Goal: Information Seeking & Learning: Learn about a topic

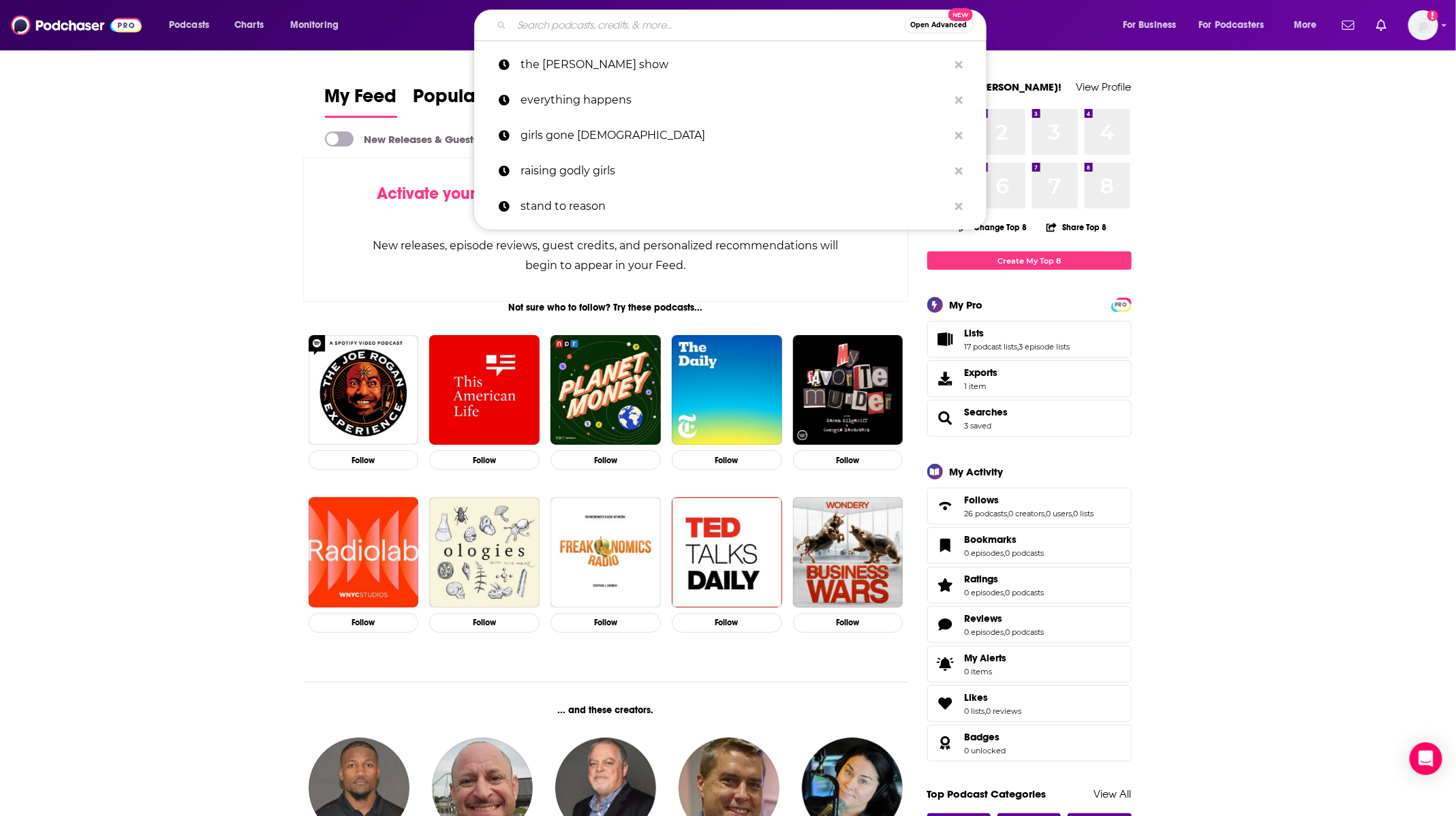
click at [641, 146] on p "girls gone [DEMOGRAPHIC_DATA]" at bounding box center [735, 136] width 428 height 36
type input "girls gone [DEMOGRAPHIC_DATA]"
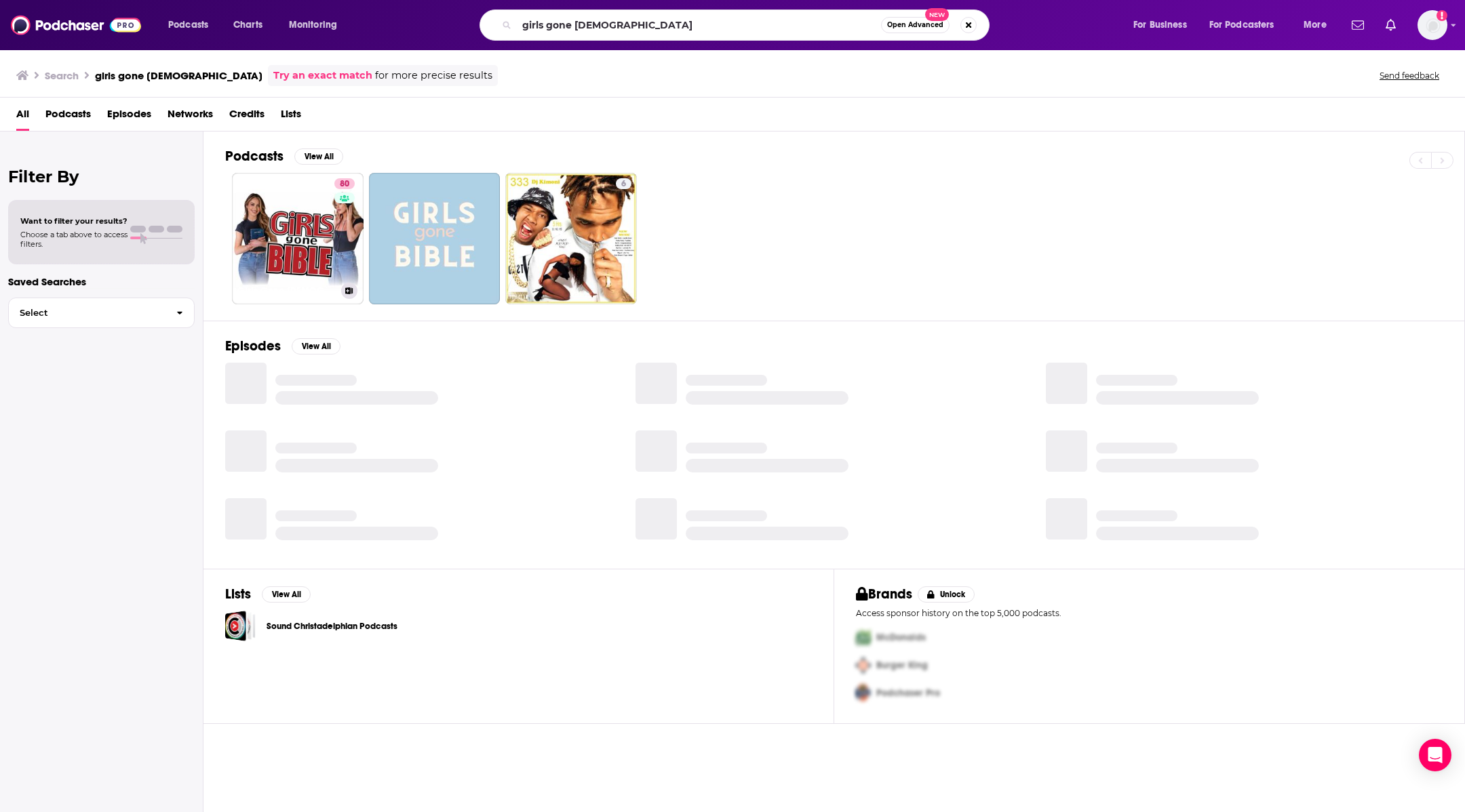
click at [277, 193] on link "80 Girls Gone [DEMOGRAPHIC_DATA]" at bounding box center [298, 238] width 131 height 131
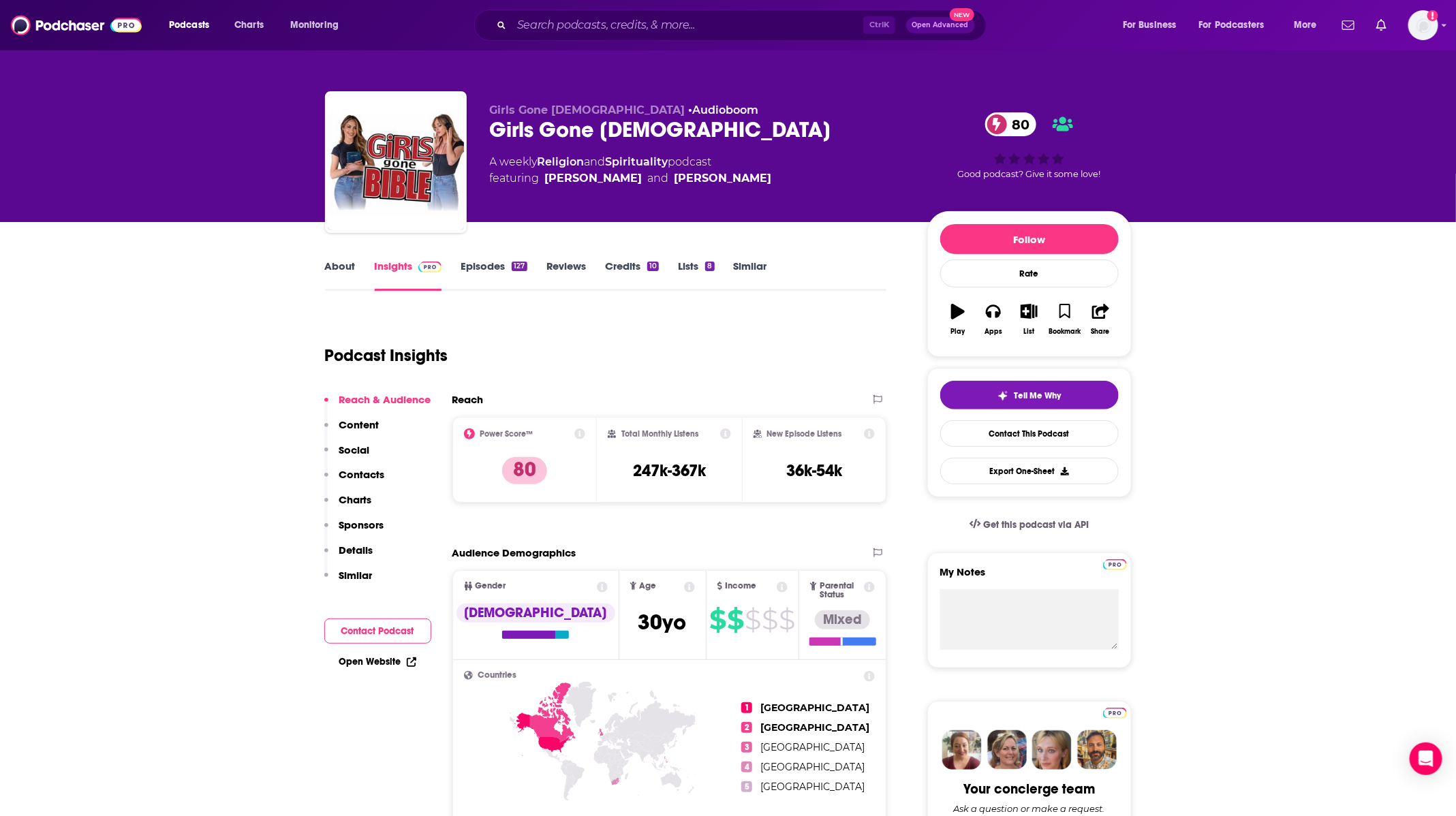
click at [467, 268] on link "Episodes 127" at bounding box center [494, 275] width 66 height 31
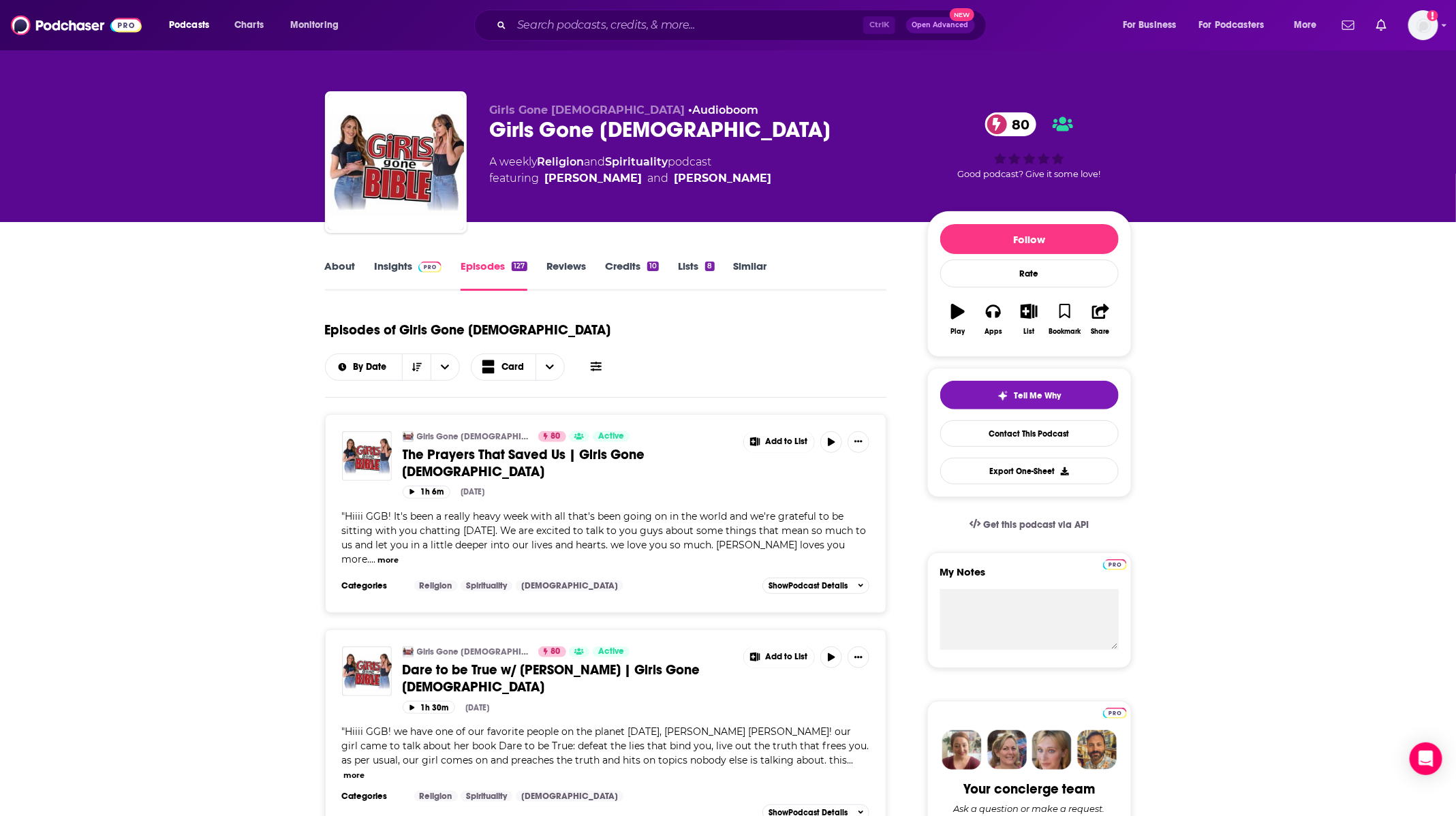
click at [399, 263] on link "Insights" at bounding box center [409, 275] width 68 height 31
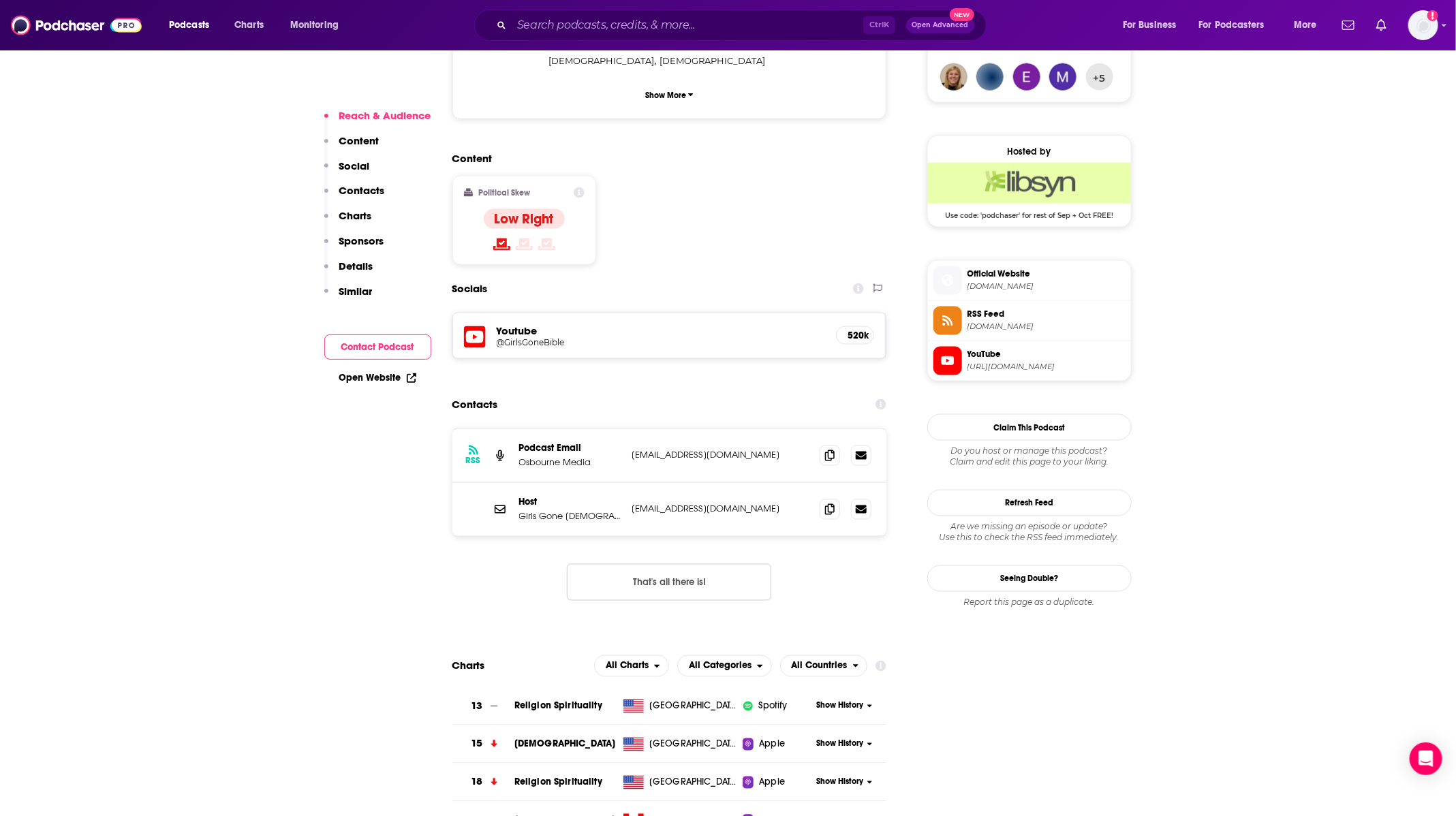
scroll to position [1022, 0]
click at [829, 449] on icon at bounding box center [830, 455] width 9 height 11
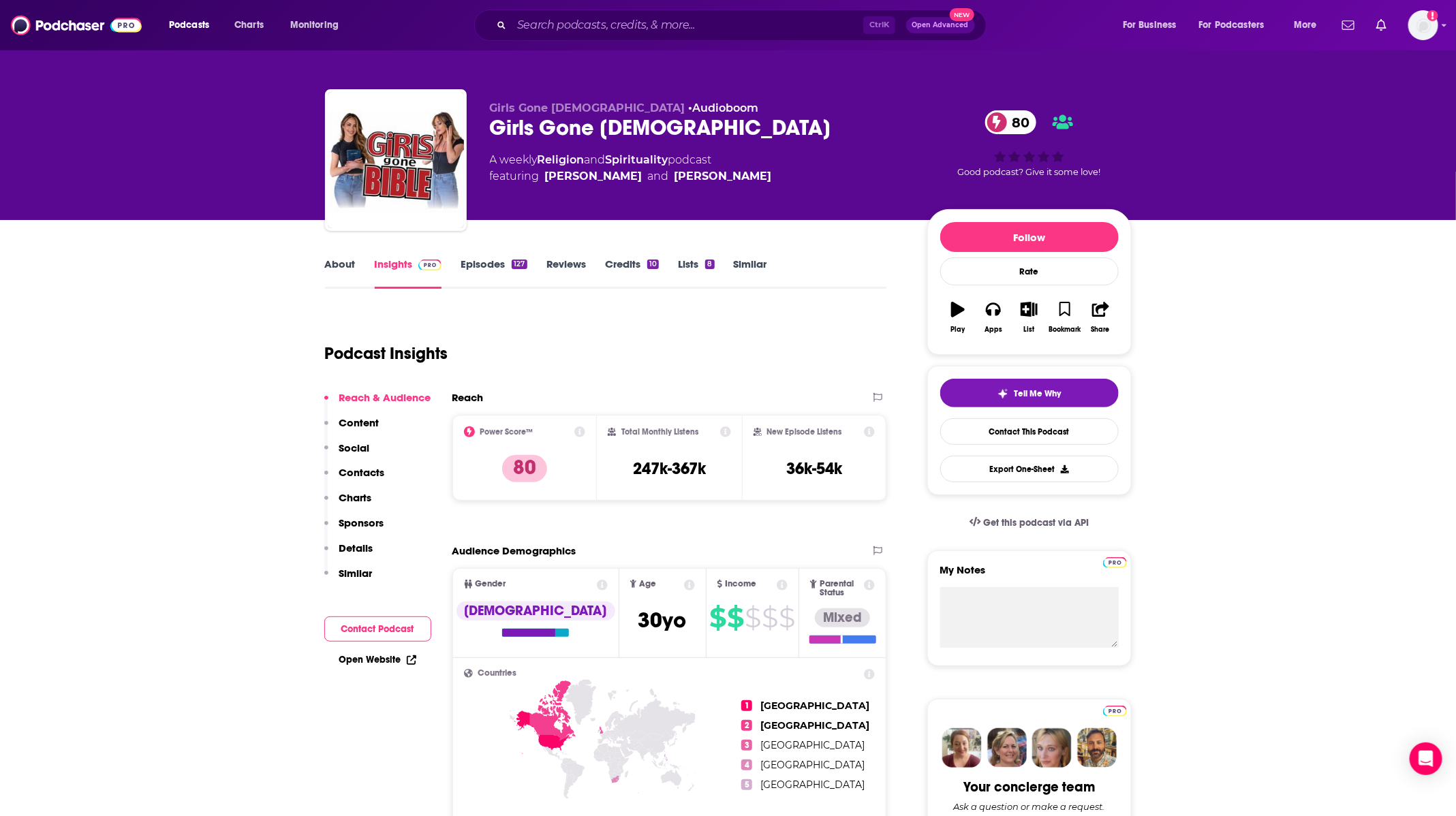
scroll to position [0, 0]
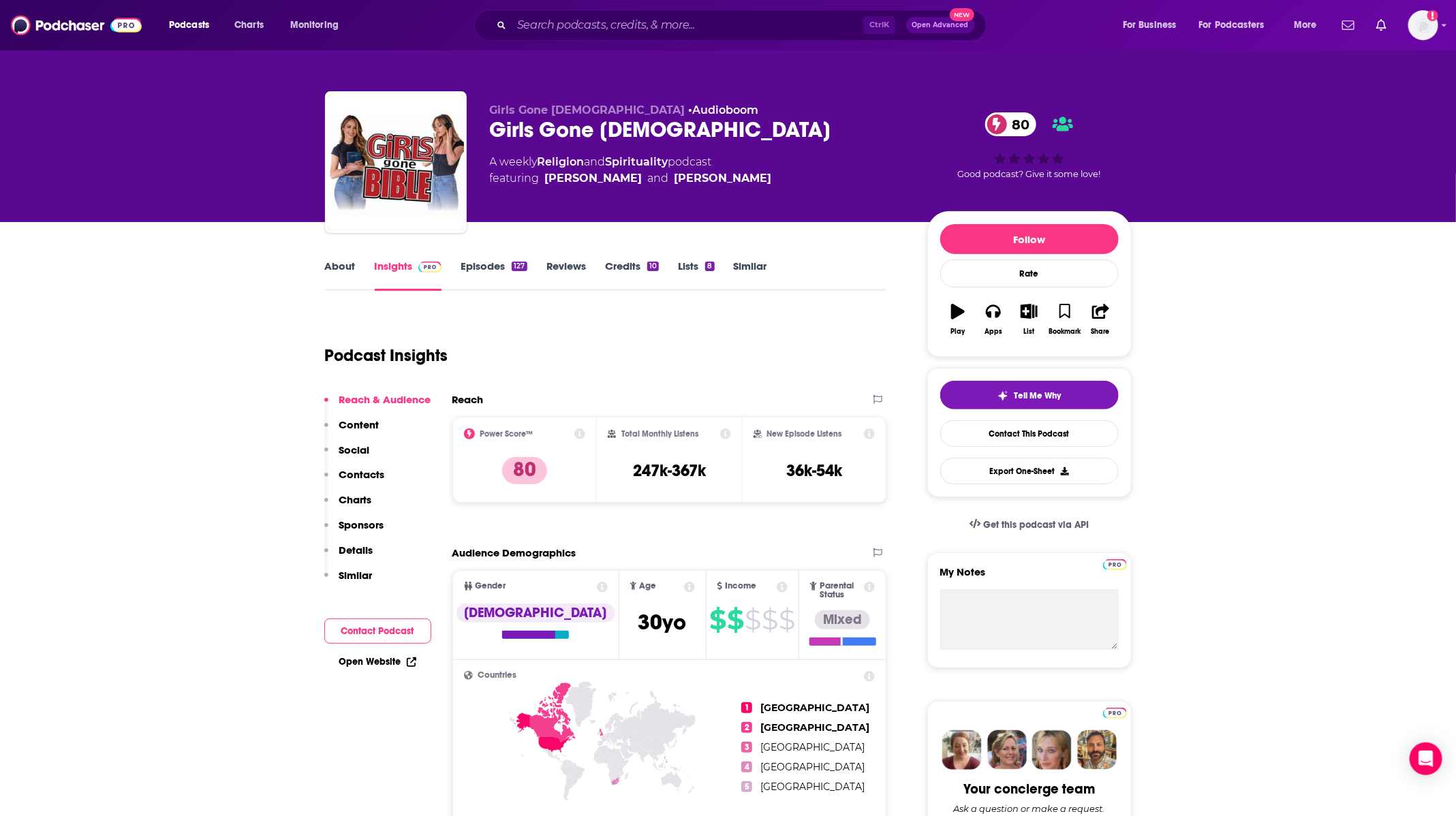
click at [492, 262] on link "Episodes 127" at bounding box center [494, 275] width 66 height 31
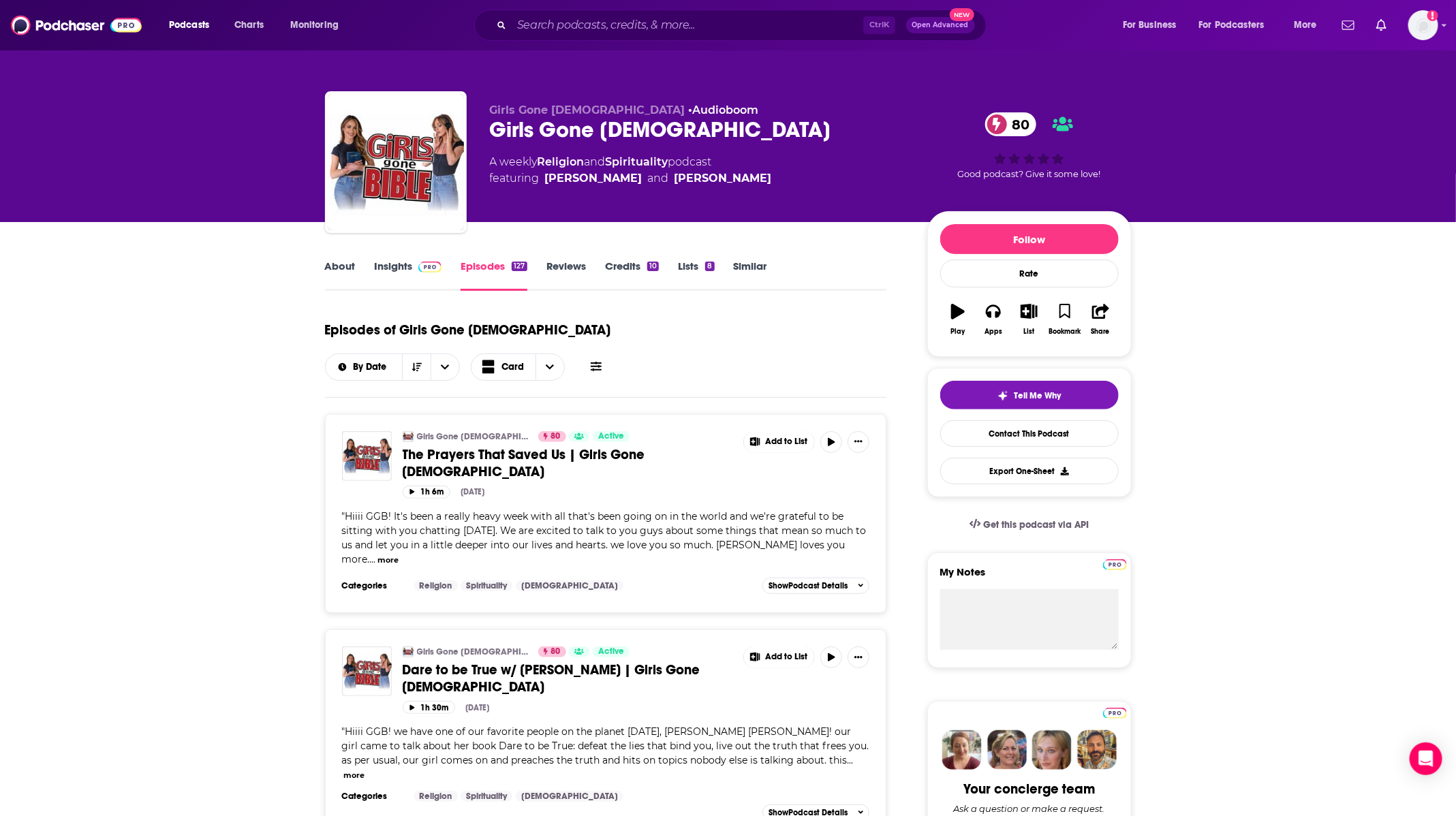
click at [410, 258] on div "About Insights Episodes 127 Reviews Credits 10 Lists 8 Similar" at bounding box center [607, 274] width 562 height 33
click at [410, 272] on link "Insights" at bounding box center [409, 275] width 68 height 31
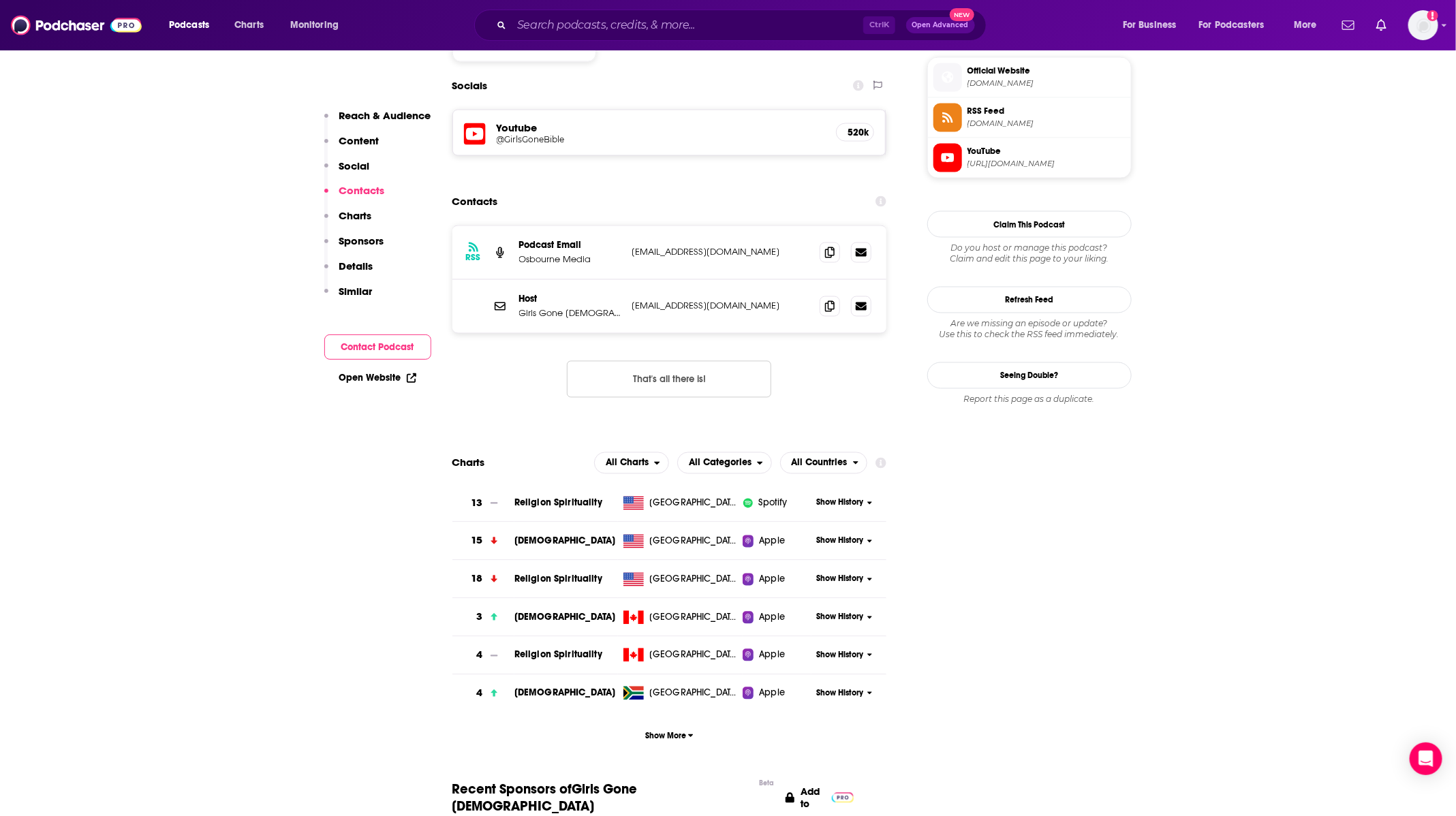
scroll to position [1226, 0]
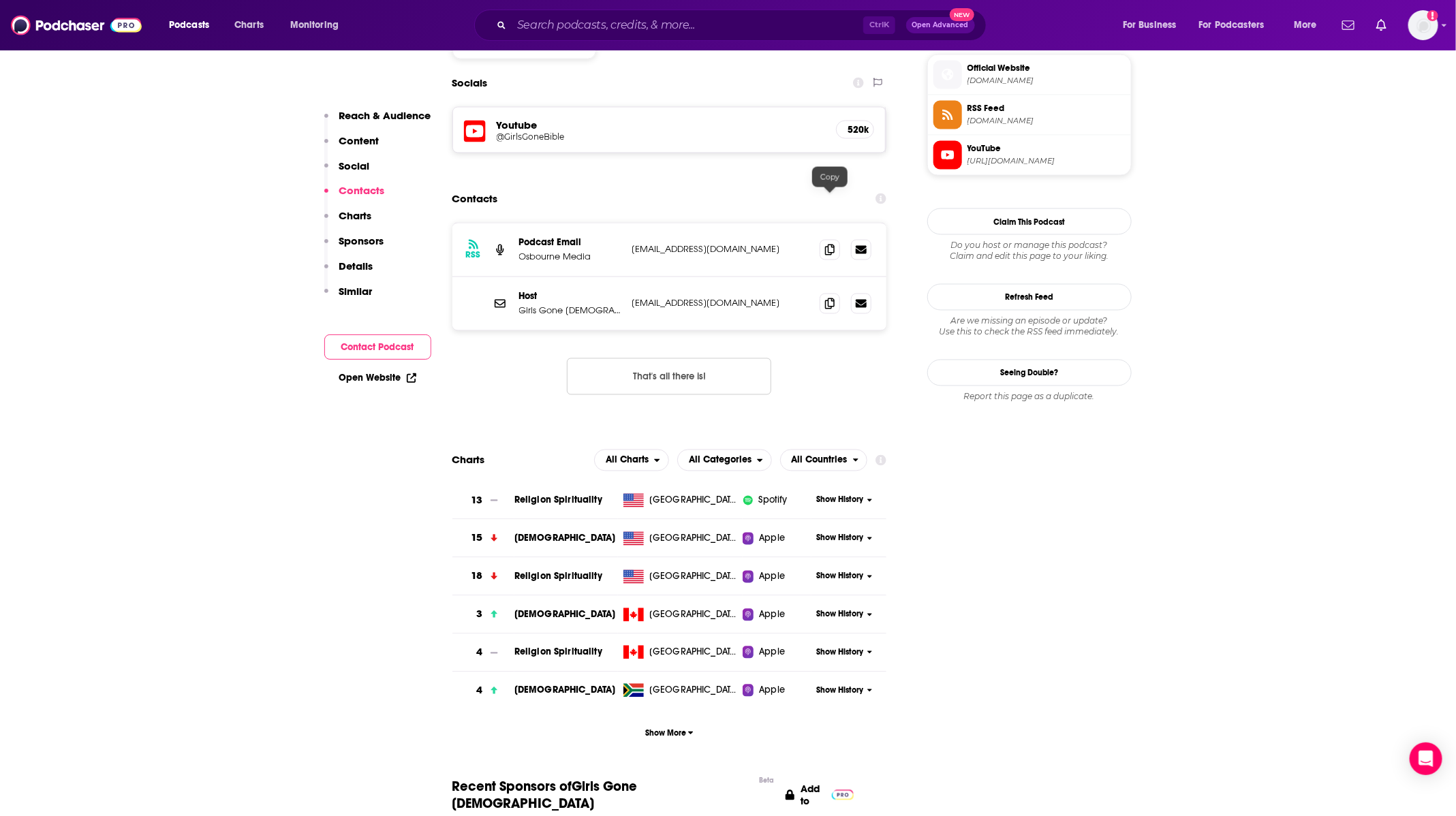
click at [831, 298] on icon at bounding box center [830, 304] width 9 height 11
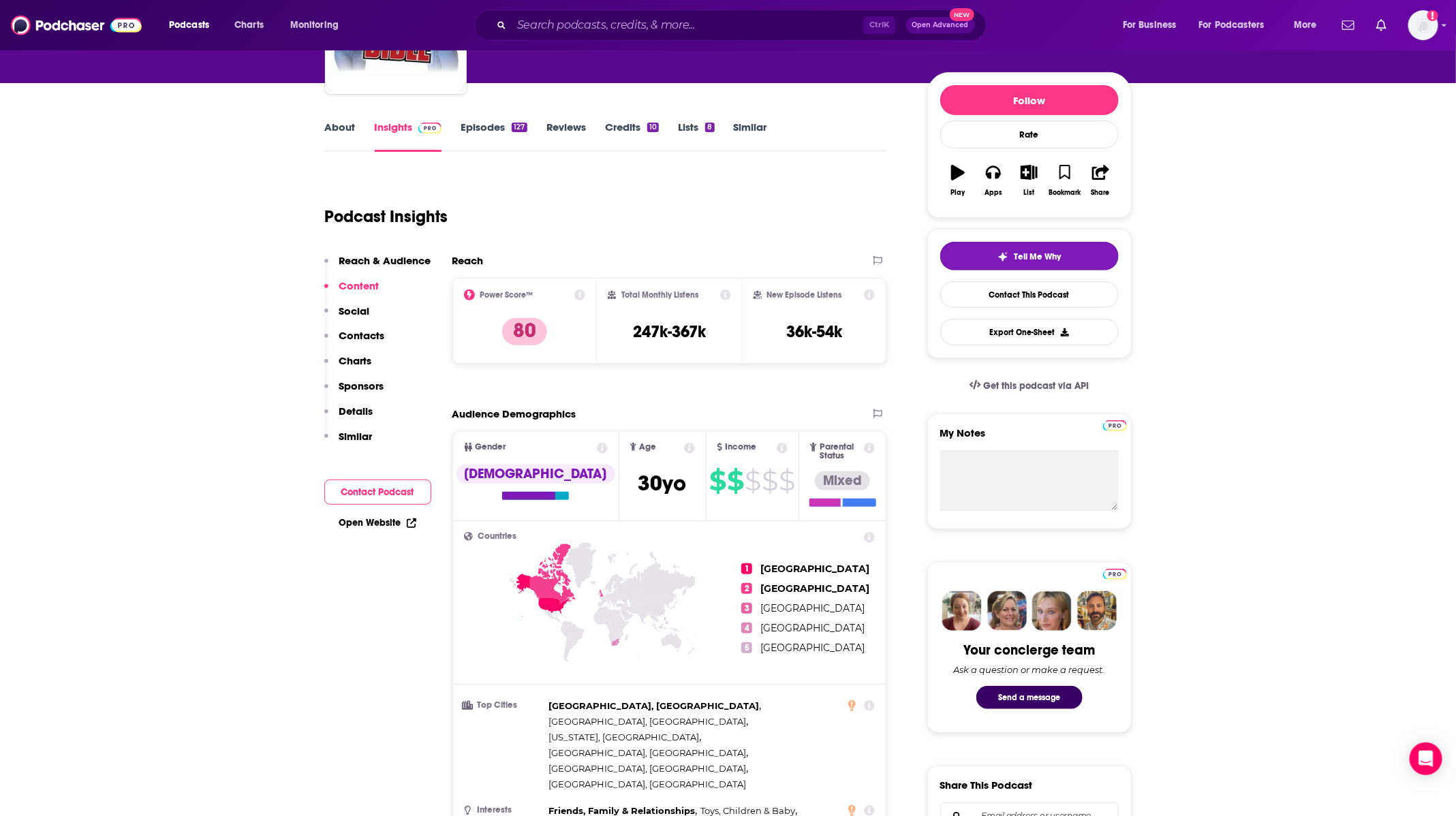
scroll to position [0, 0]
